Goal: Information Seeking & Learning: Learn about a topic

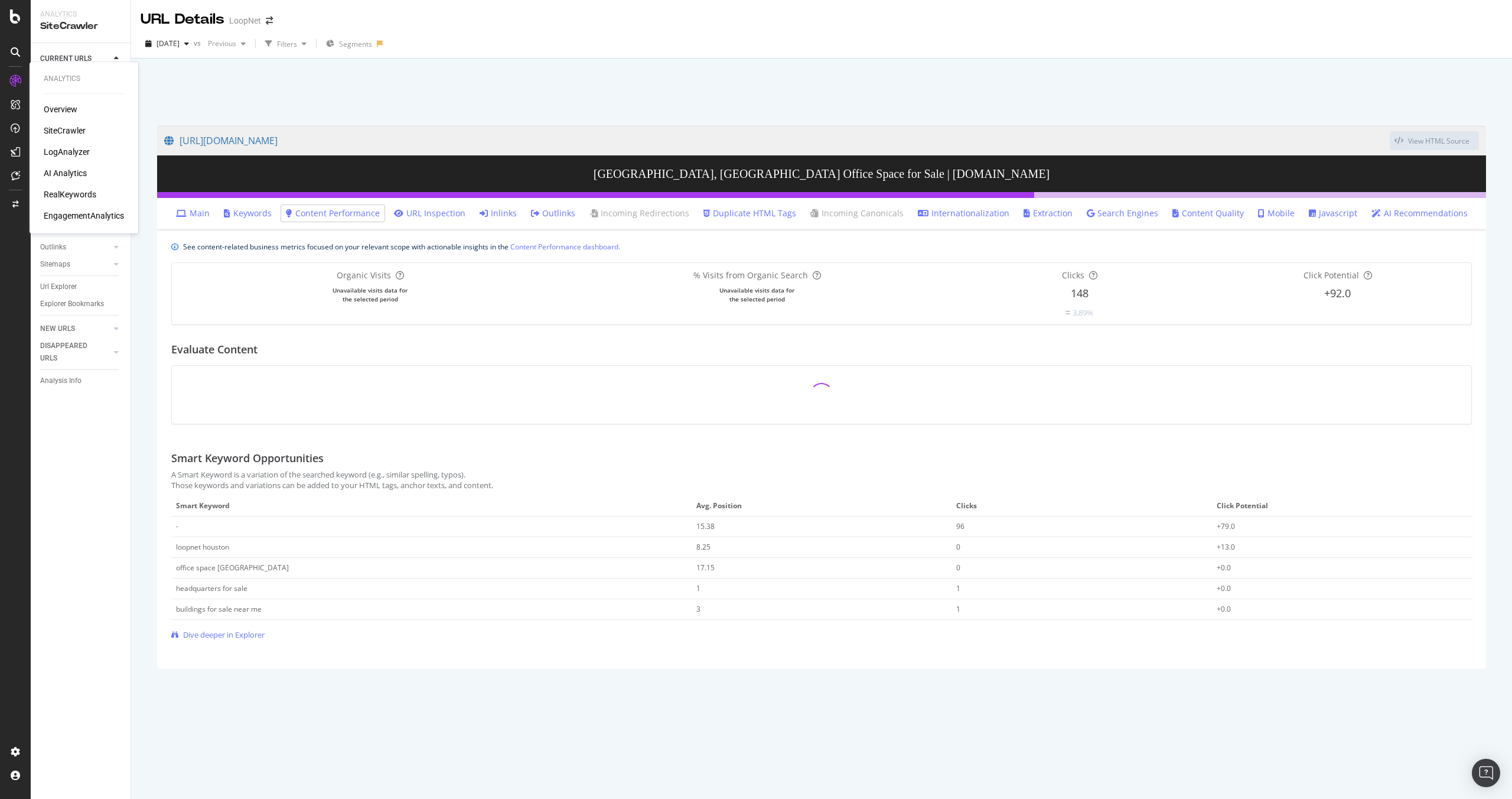
click at [70, 148] on div "LogAnalyzer" at bounding box center [67, 152] width 46 height 12
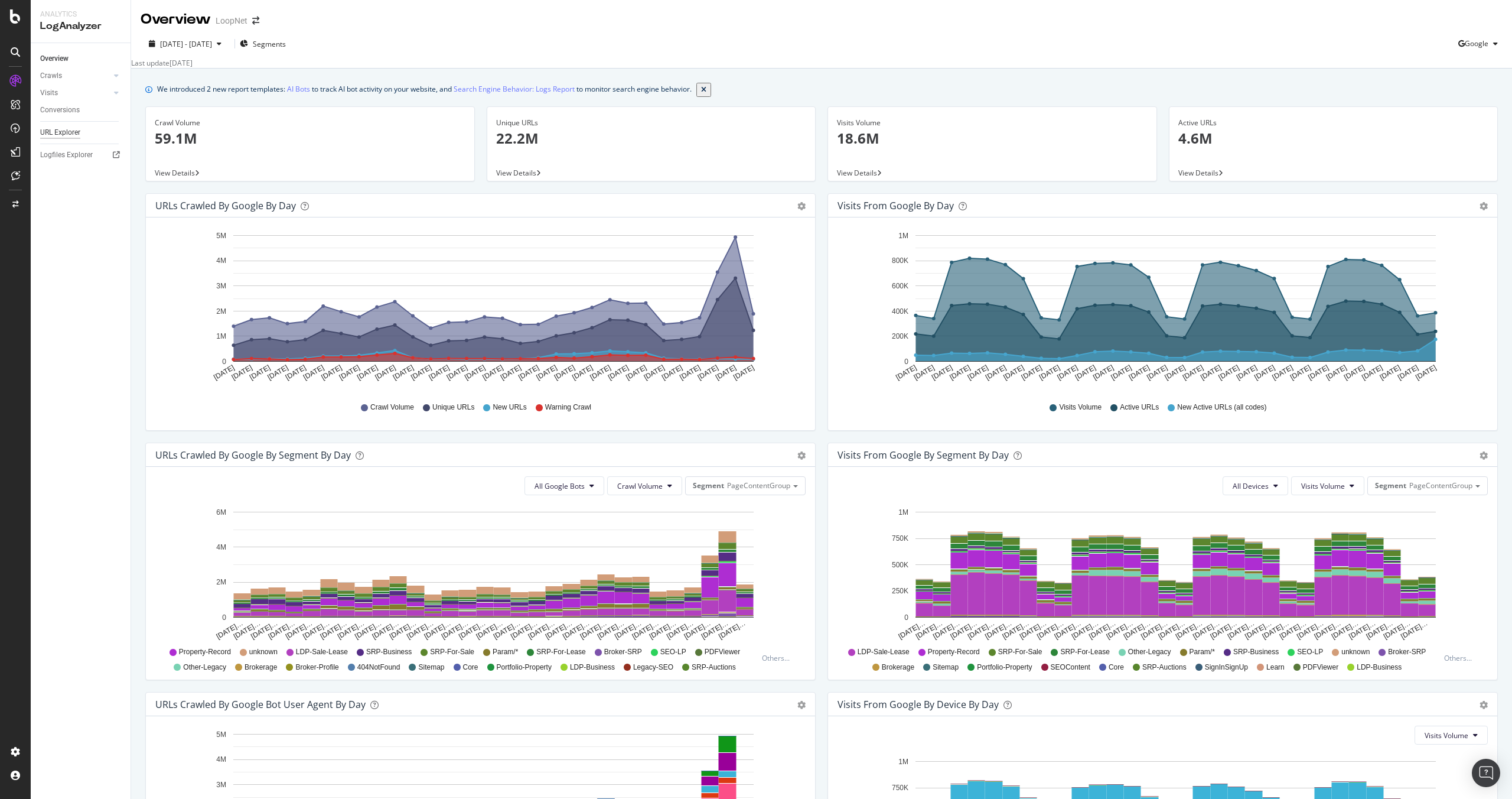
click at [52, 132] on div "URL Explorer" at bounding box center [60, 132] width 40 height 12
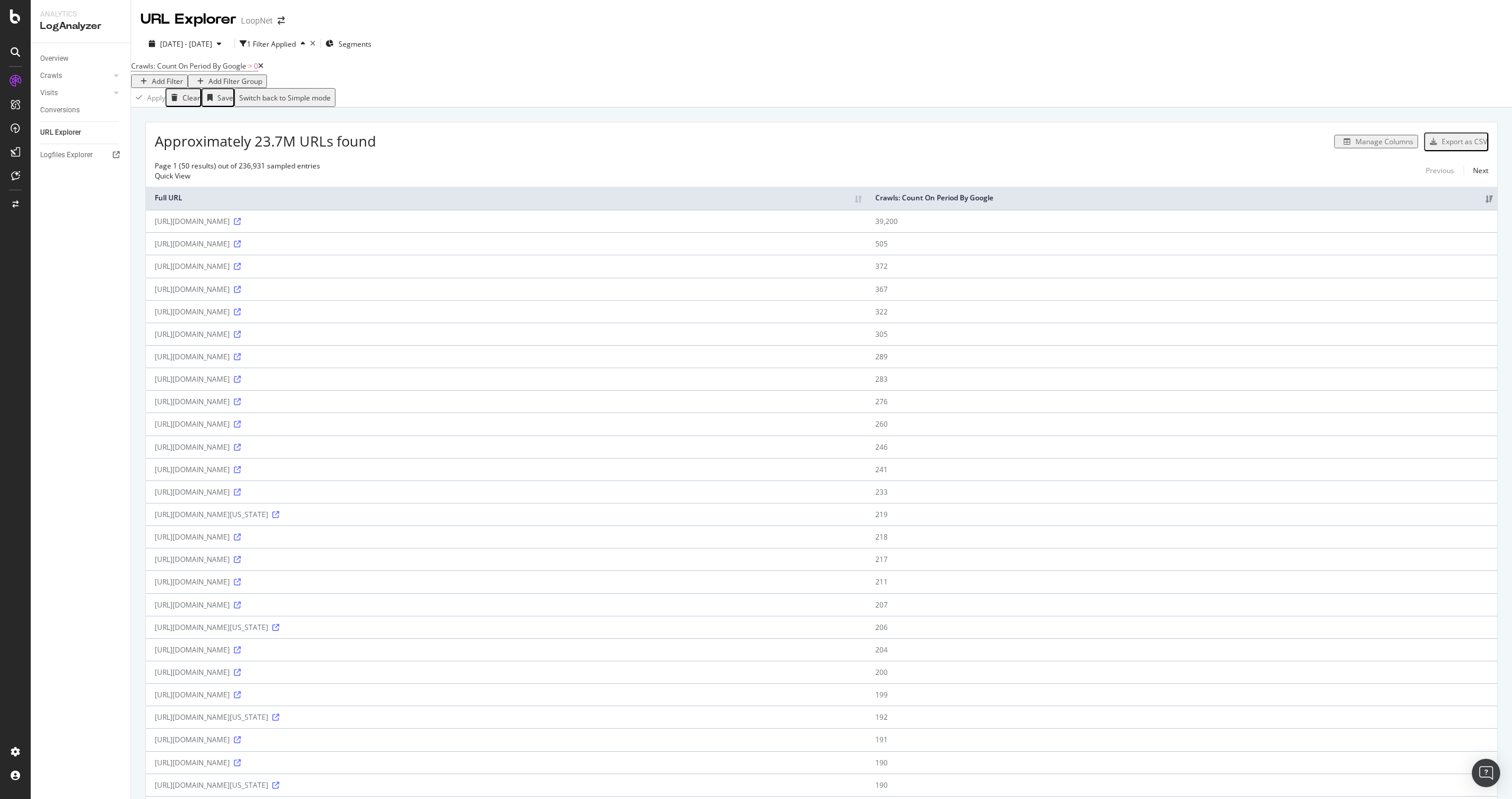
click at [183, 77] on div "Add Filter" at bounding box center [167, 81] width 31 height 10
click at [412, 110] on div "Full URL" at bounding box center [433, 105] width 42 height 9
click at [326, 110] on input "text" at bounding box center [320, 102] width 83 height 13
click at [323, 110] on input "/all-invesntory/" at bounding box center [320, 102] width 83 height 13
type input "/all-inventory/"
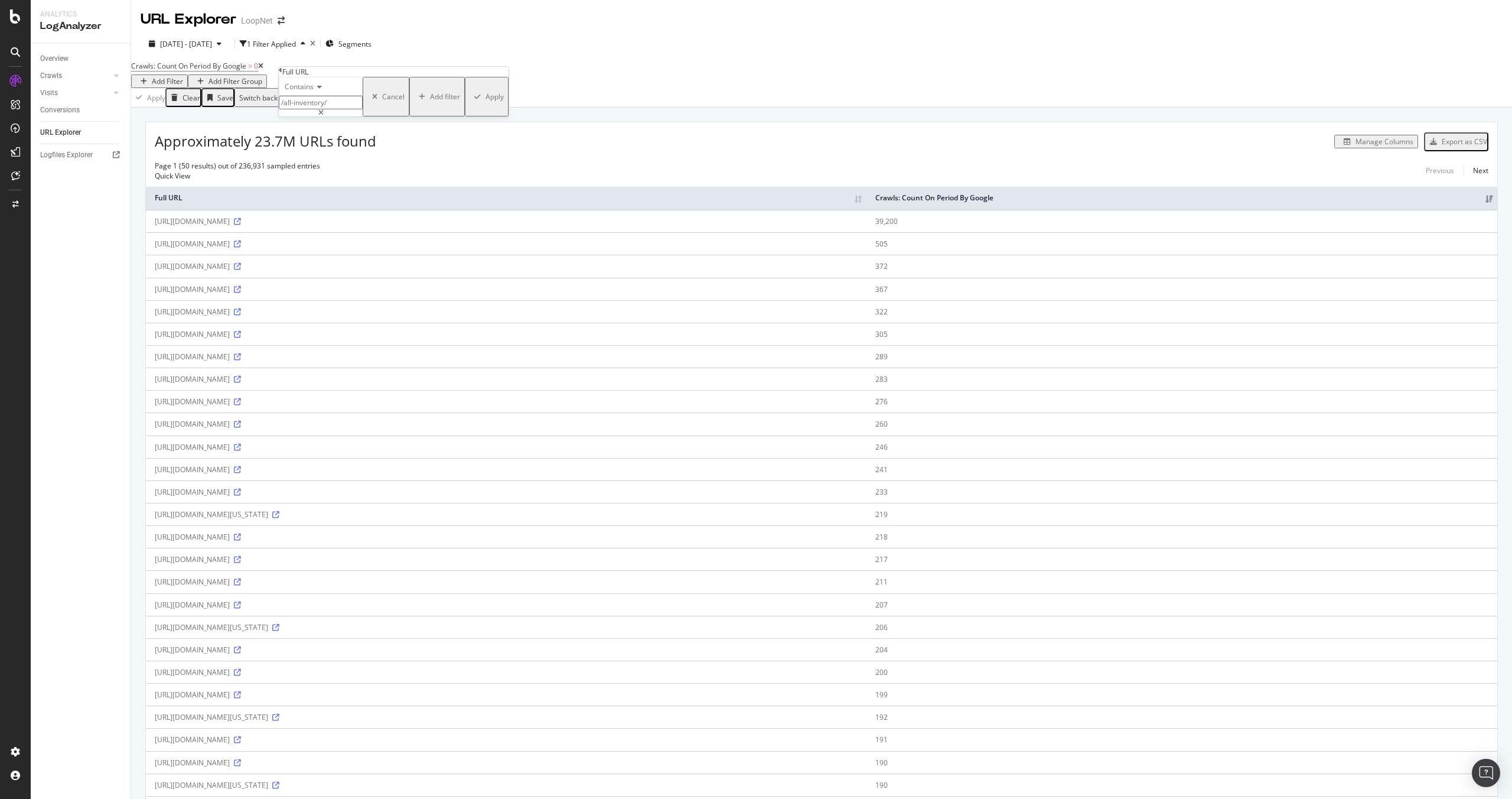
click at [486, 101] on div "Apply" at bounding box center [495, 97] width 19 height 10
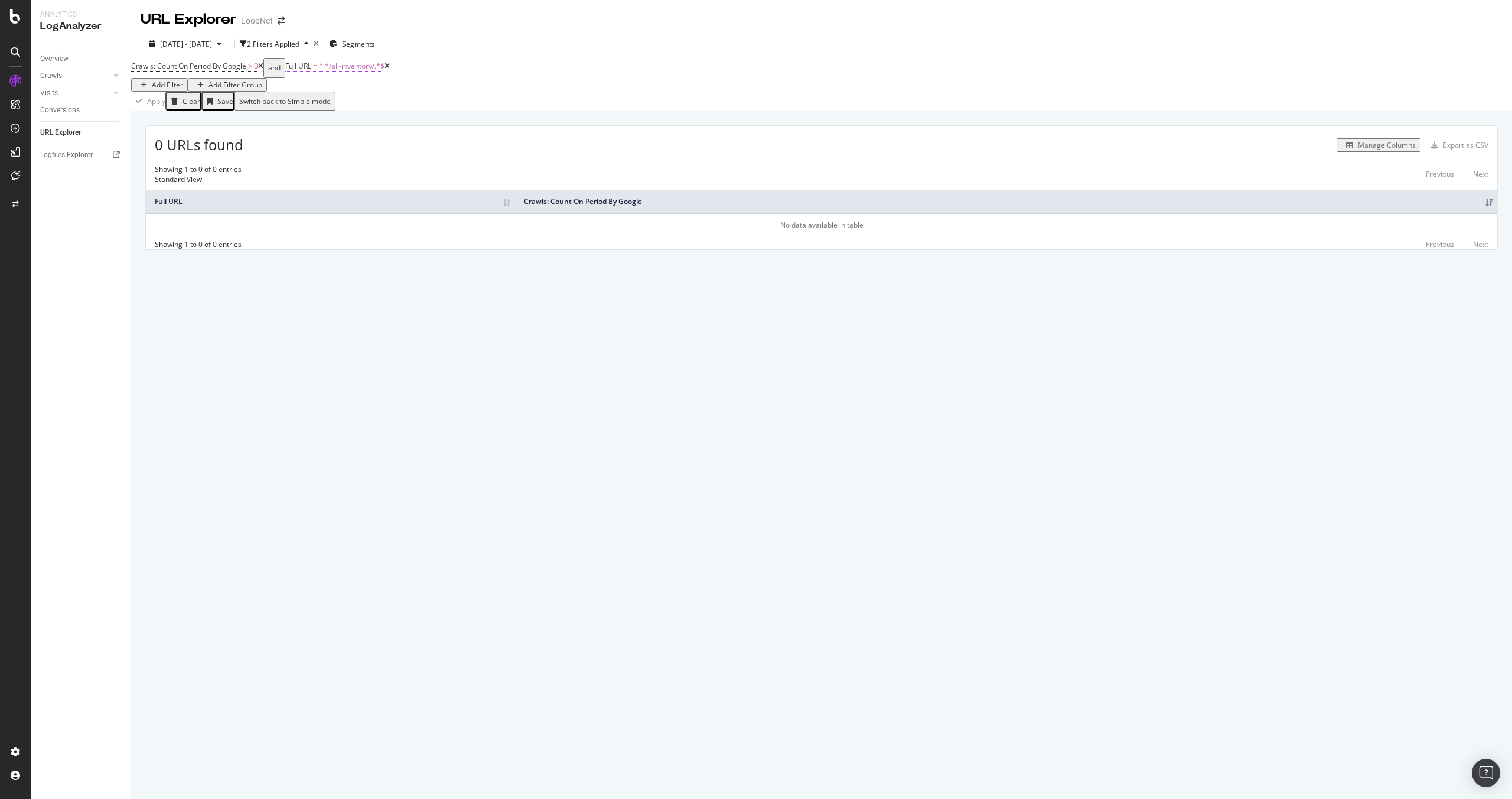
click at [367, 71] on span "^.*/all-inventory/.*$" at bounding box center [352, 66] width 66 height 10
drag, startPoint x: 368, startPoint y: 127, endPoint x: 266, endPoint y: 116, distance: 102.6
click at [266, 116] on body "Analytics LogAnalyzer Overview Crawls Daily Distribution Segments Distribution …" at bounding box center [756, 400] width 1512 height 799
click at [372, 108] on input "/all-inventory/" at bounding box center [339, 100] width 83 height 13
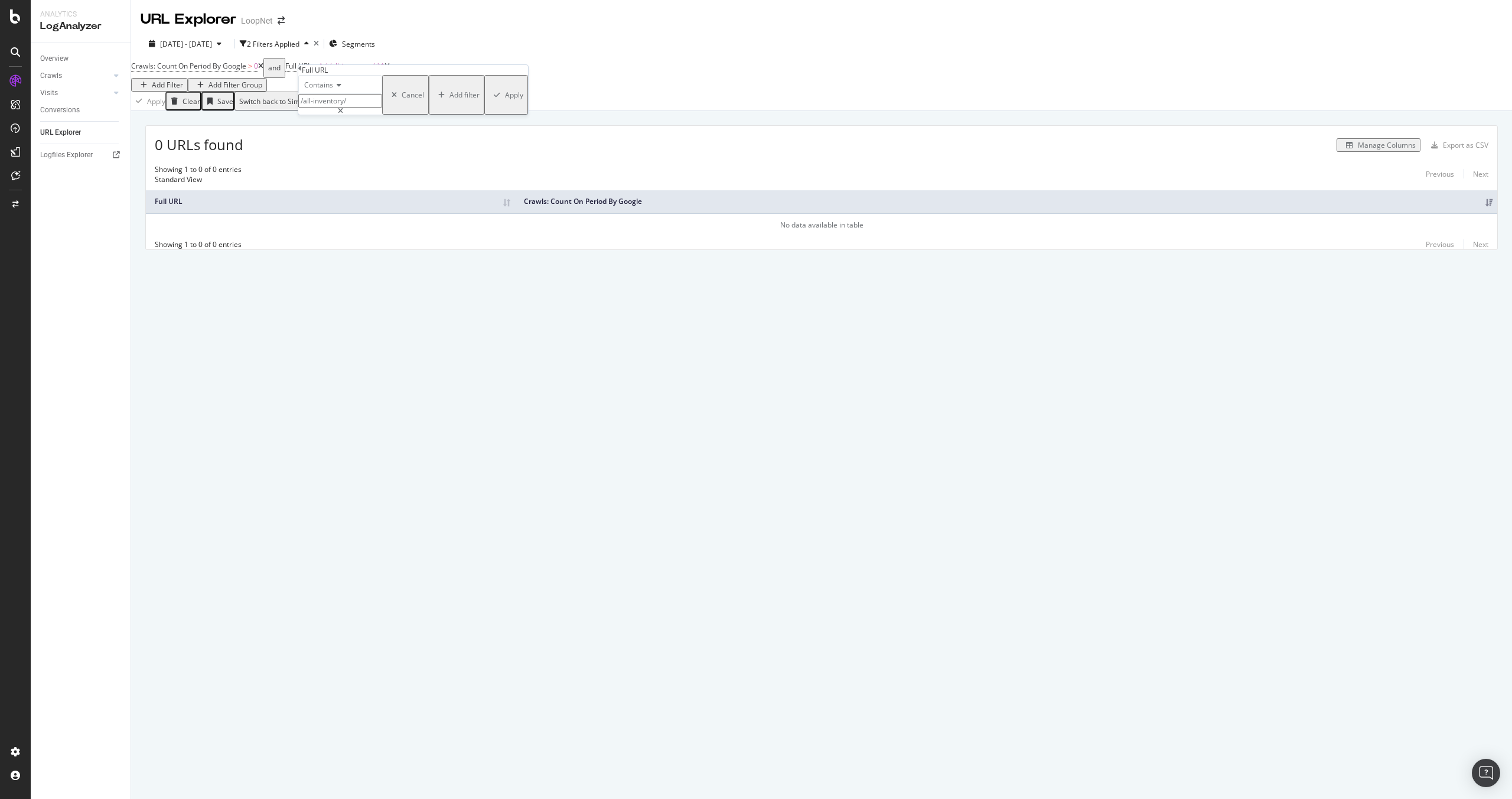
click at [372, 108] on input "/all-inventory/" at bounding box center [339, 100] width 83 height 13
click at [379, 108] on input "/all-inventory/" at bounding box center [339, 100] width 83 height 13
paste input "/all-inventory/"
drag, startPoint x: 358, startPoint y: 127, endPoint x: 288, endPoint y: 122, distance: 70.2
click at [291, 124] on body "Analytics LogAnalyzer Overview Crawls Daily Distribution Segments Distribution …" at bounding box center [756, 400] width 1512 height 799
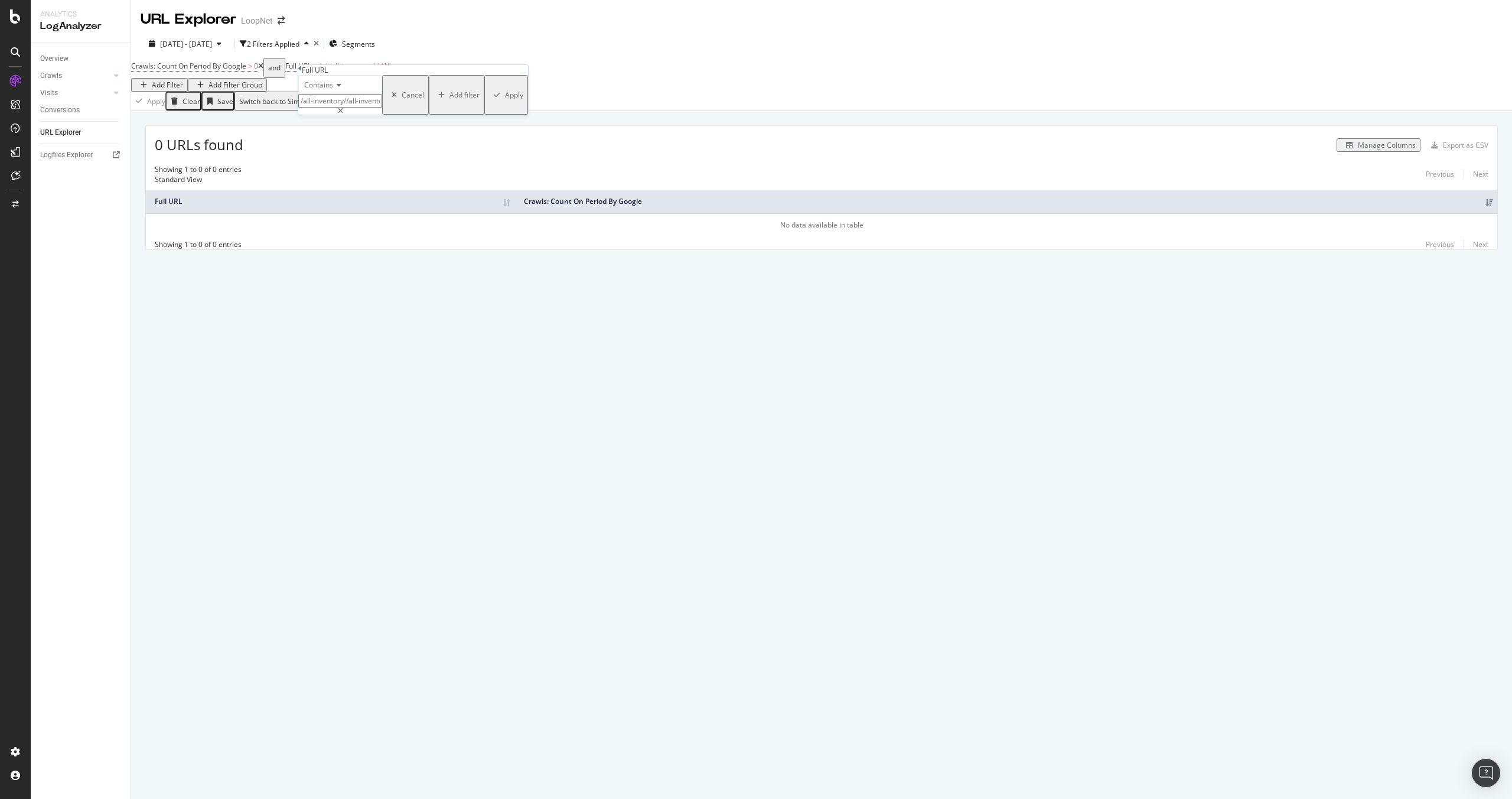
click at [330, 108] on input "/all-inventory//all-inventory/" at bounding box center [339, 100] width 83 height 13
click at [358, 108] on input "/all-inventory//all-inventory/" at bounding box center [339, 100] width 83 height 13
type input "/all-inventory/"
click at [437, 114] on div "Contains /all-inventory/ Cancel Add filter Apply" at bounding box center [412, 95] width 230 height 39
click at [505, 99] on div "Apply" at bounding box center [515, 95] width 19 height 10
